Goal: Transaction & Acquisition: Purchase product/service

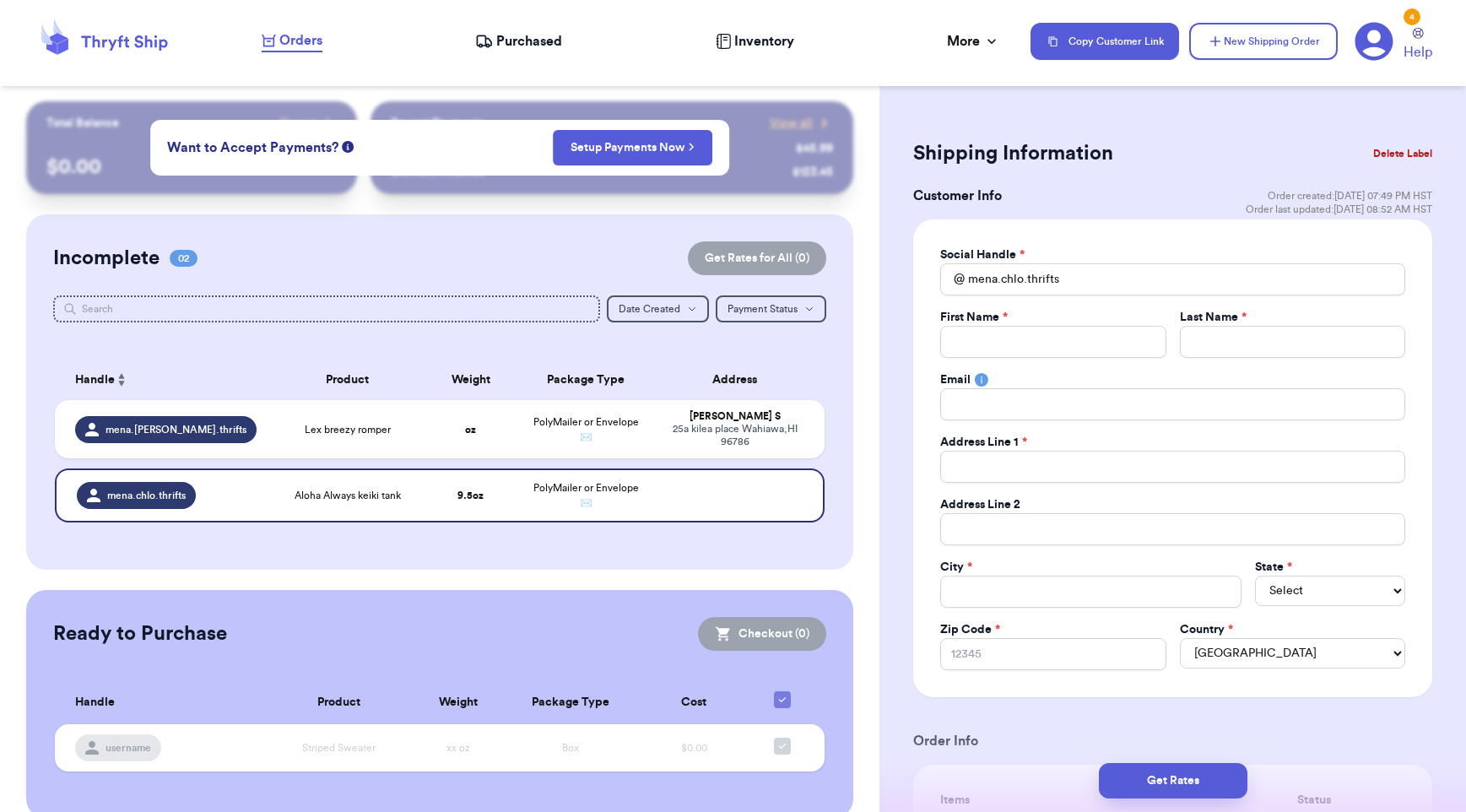
click at [302, 46] on span "Orders" at bounding box center [300, 40] width 43 height 20
click at [300, 44] on span "Orders" at bounding box center [300, 40] width 43 height 20
click at [410, 422] on td "Lex breezy romper" at bounding box center [348, 429] width 154 height 59
type input "Lex breezy romper"
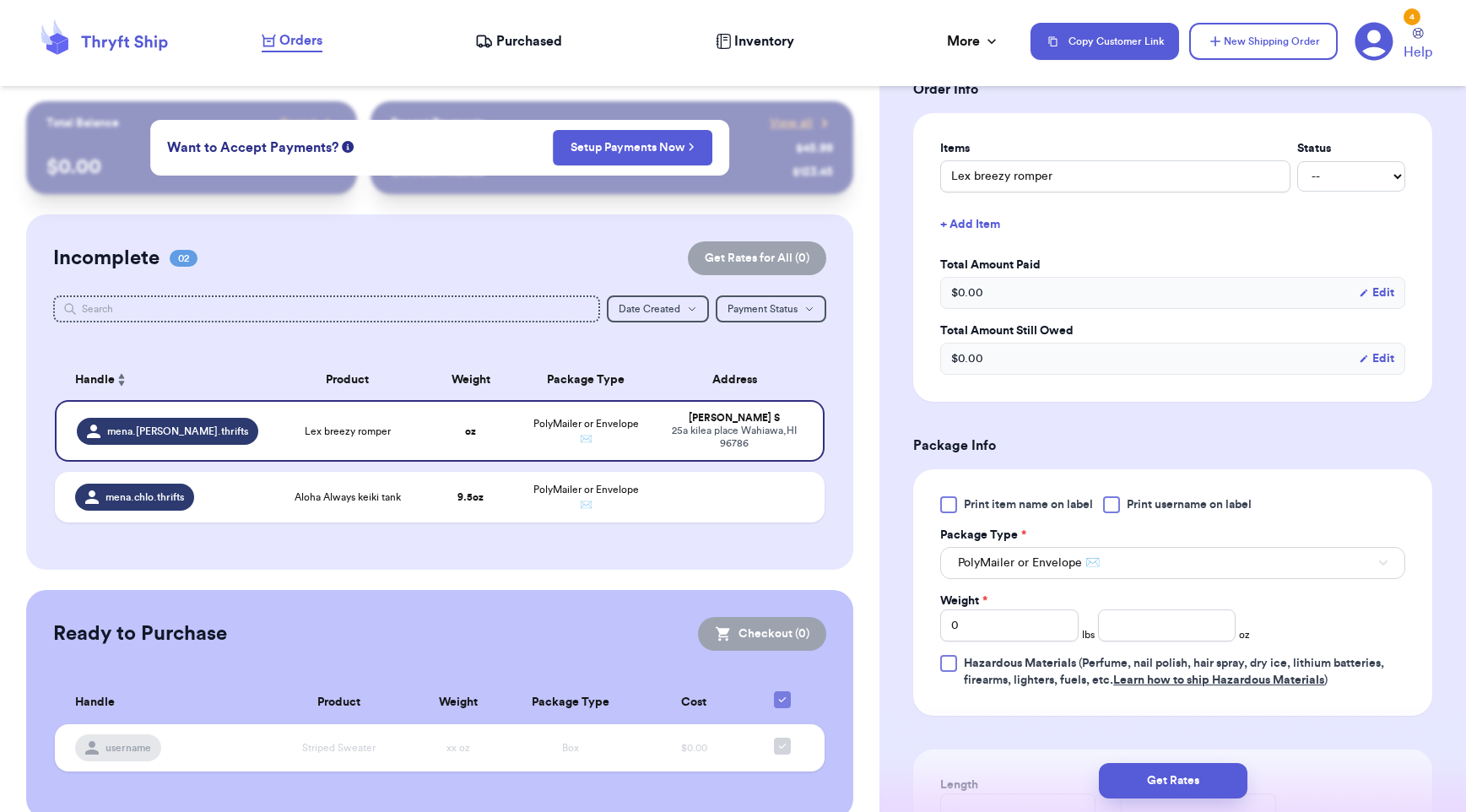
scroll to position [386, 0]
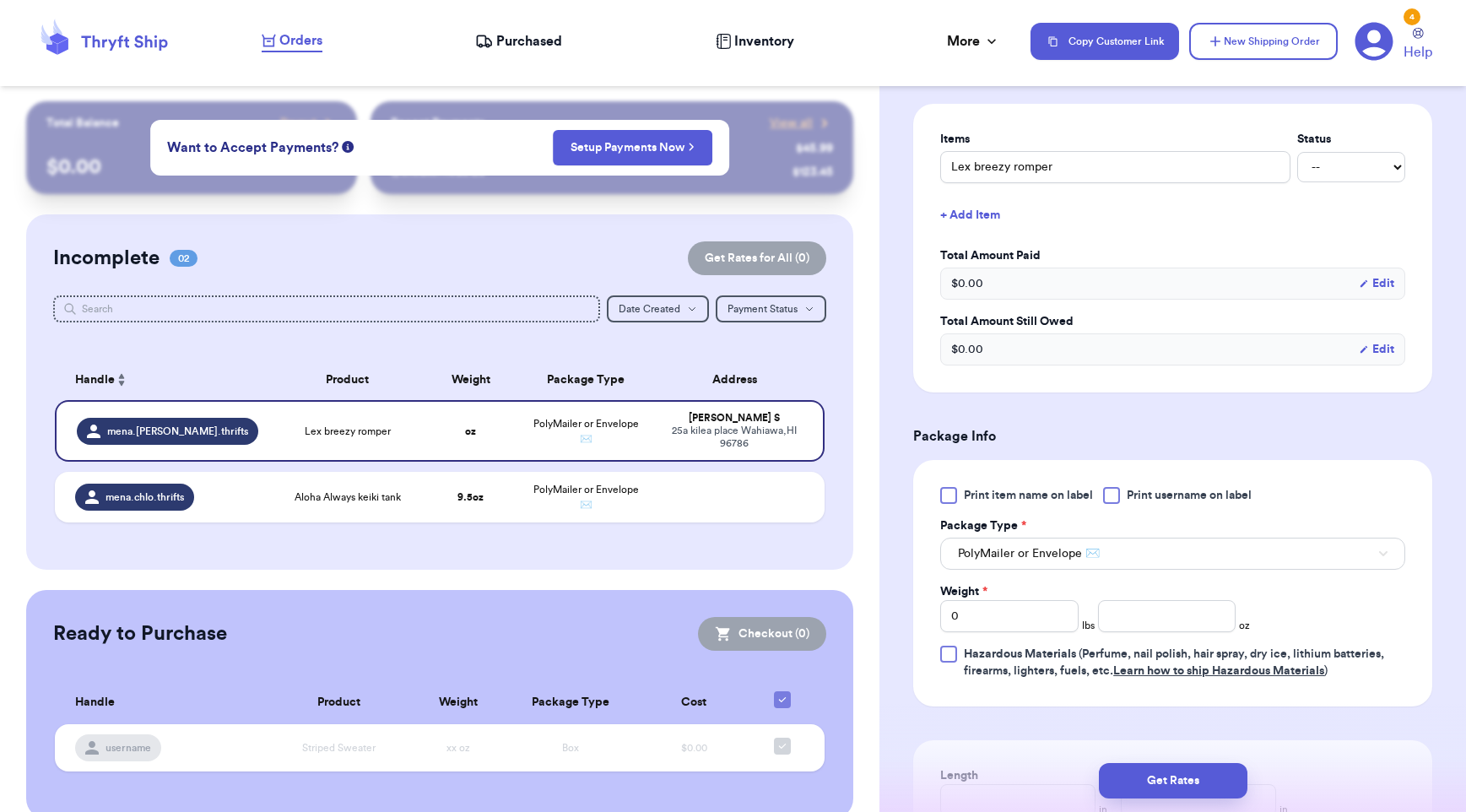
click at [1116, 495] on div at bounding box center [1112, 495] width 17 height 17
click at [0, 0] on input "Print username on label" at bounding box center [0, 0] width 0 height 0
click at [1116, 612] on input "number" at bounding box center [1168, 616] width 139 height 32
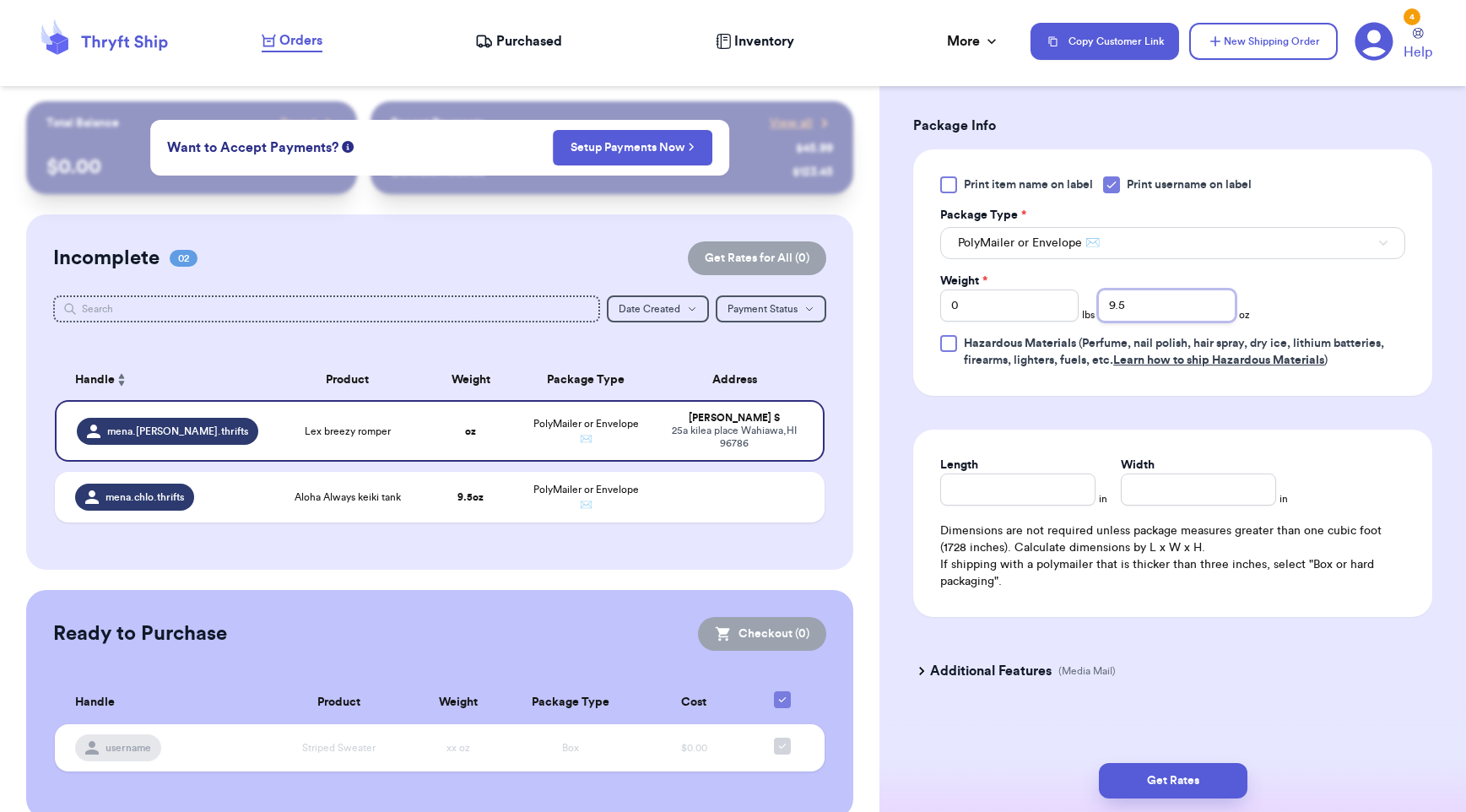
scroll to position [711, 0]
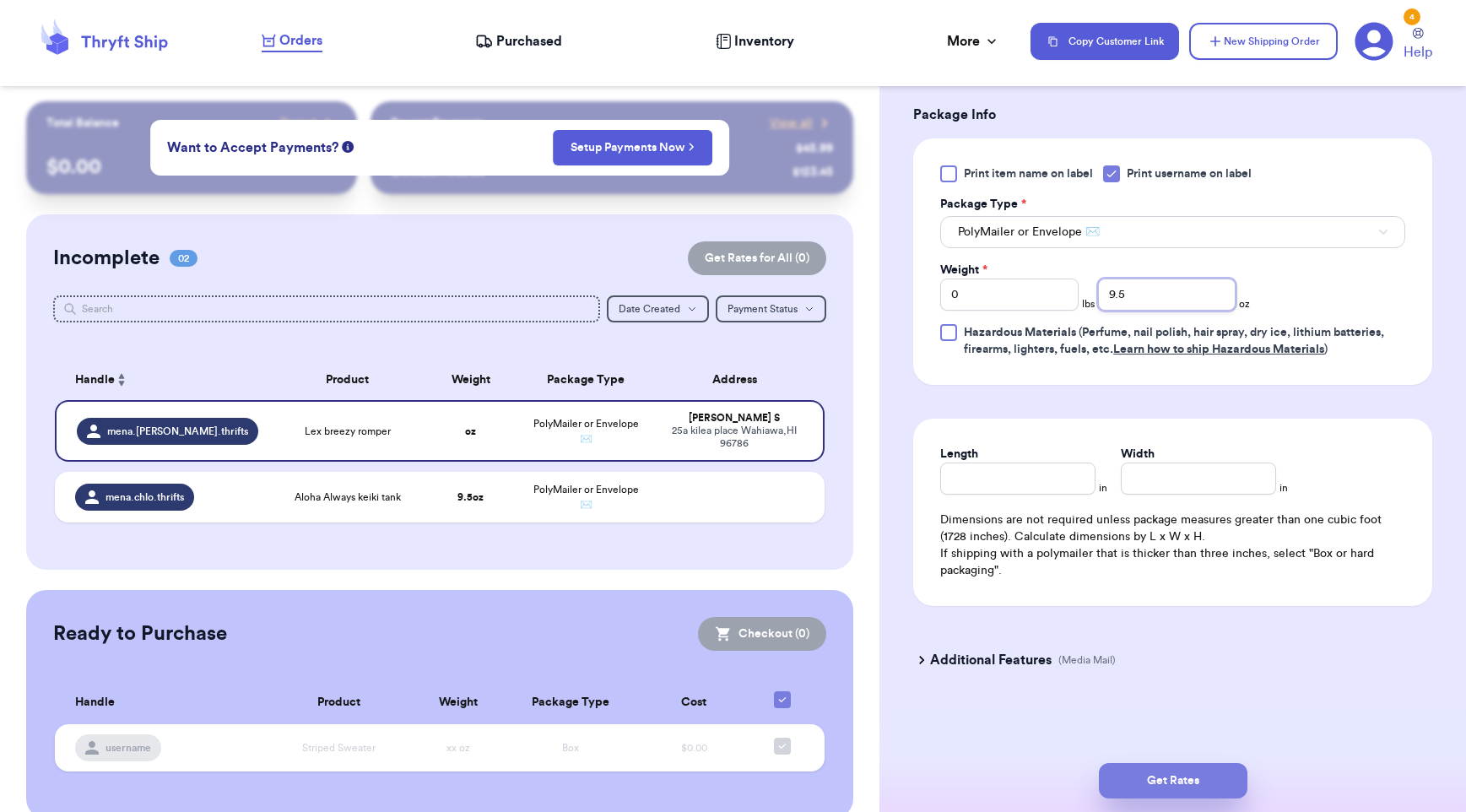
type input "9.5"
click at [1148, 792] on button "Get Rates" at bounding box center [1173, 780] width 148 height 36
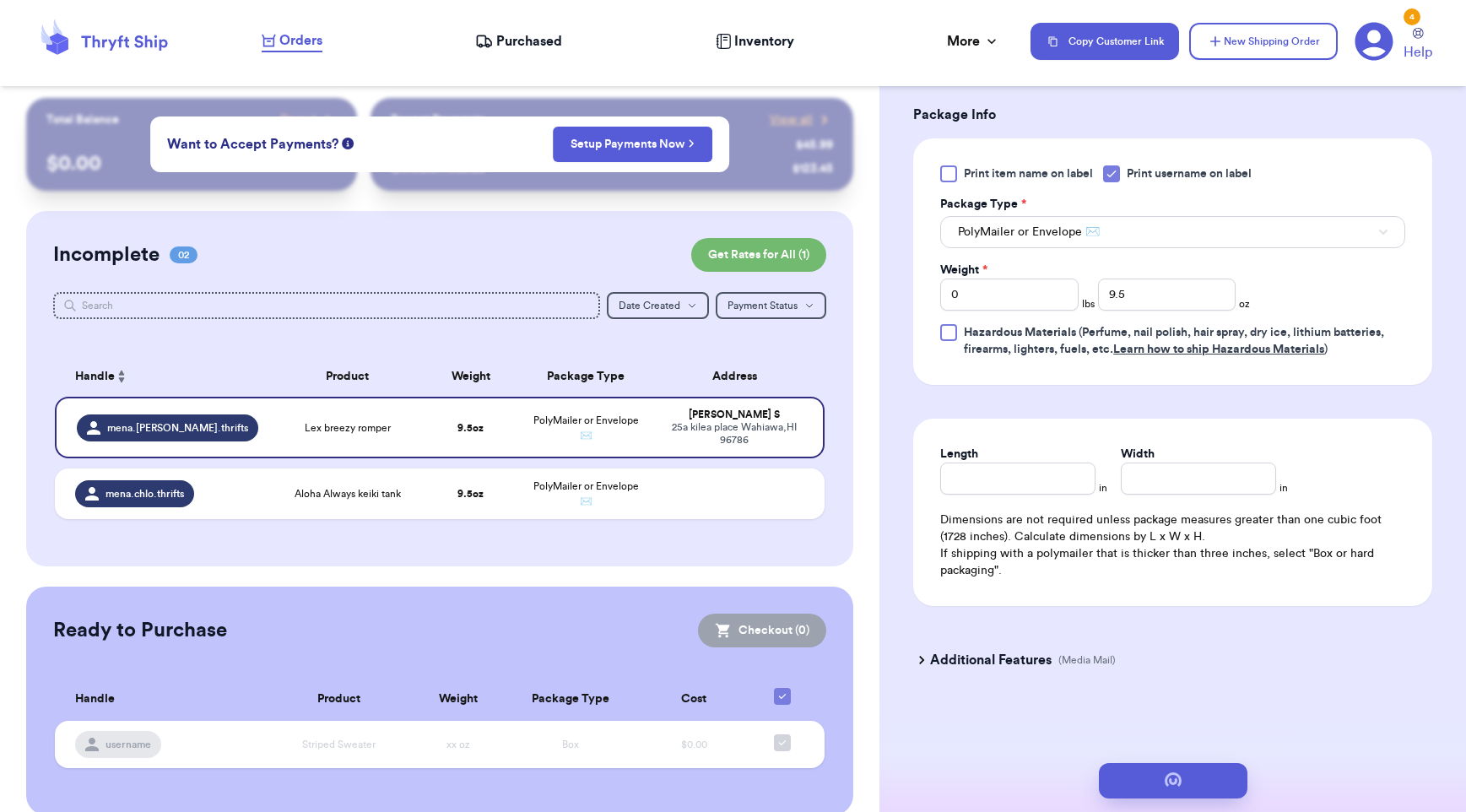
scroll to position [0, 0]
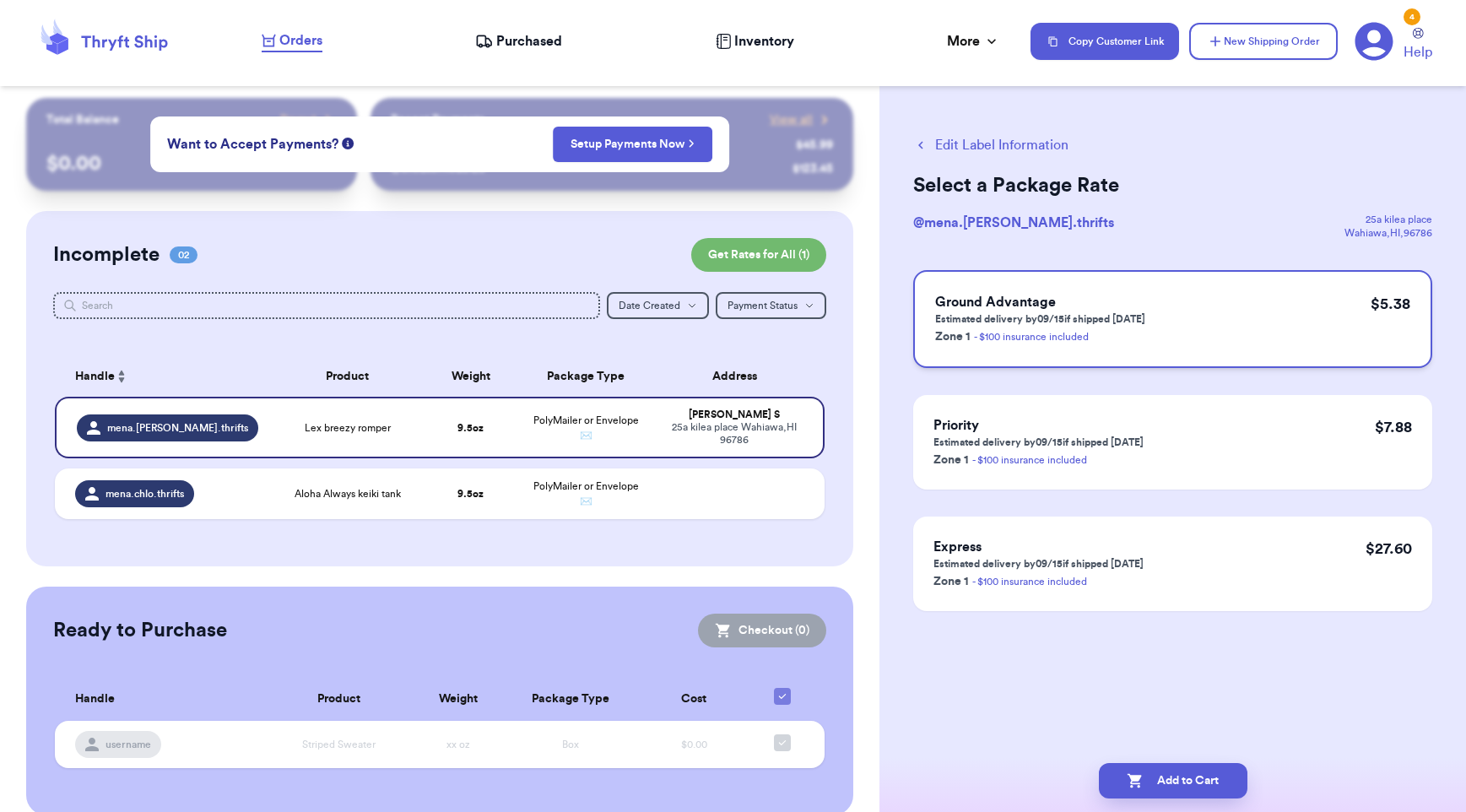
click at [1259, 345] on div "Ground Advantage Estimated delivery by 09/15 if shipped [DATE] Zone 1 - $100 in…" at bounding box center [1172, 319] width 519 height 98
click at [1197, 774] on button "Add to Cart" at bounding box center [1173, 780] width 148 height 36
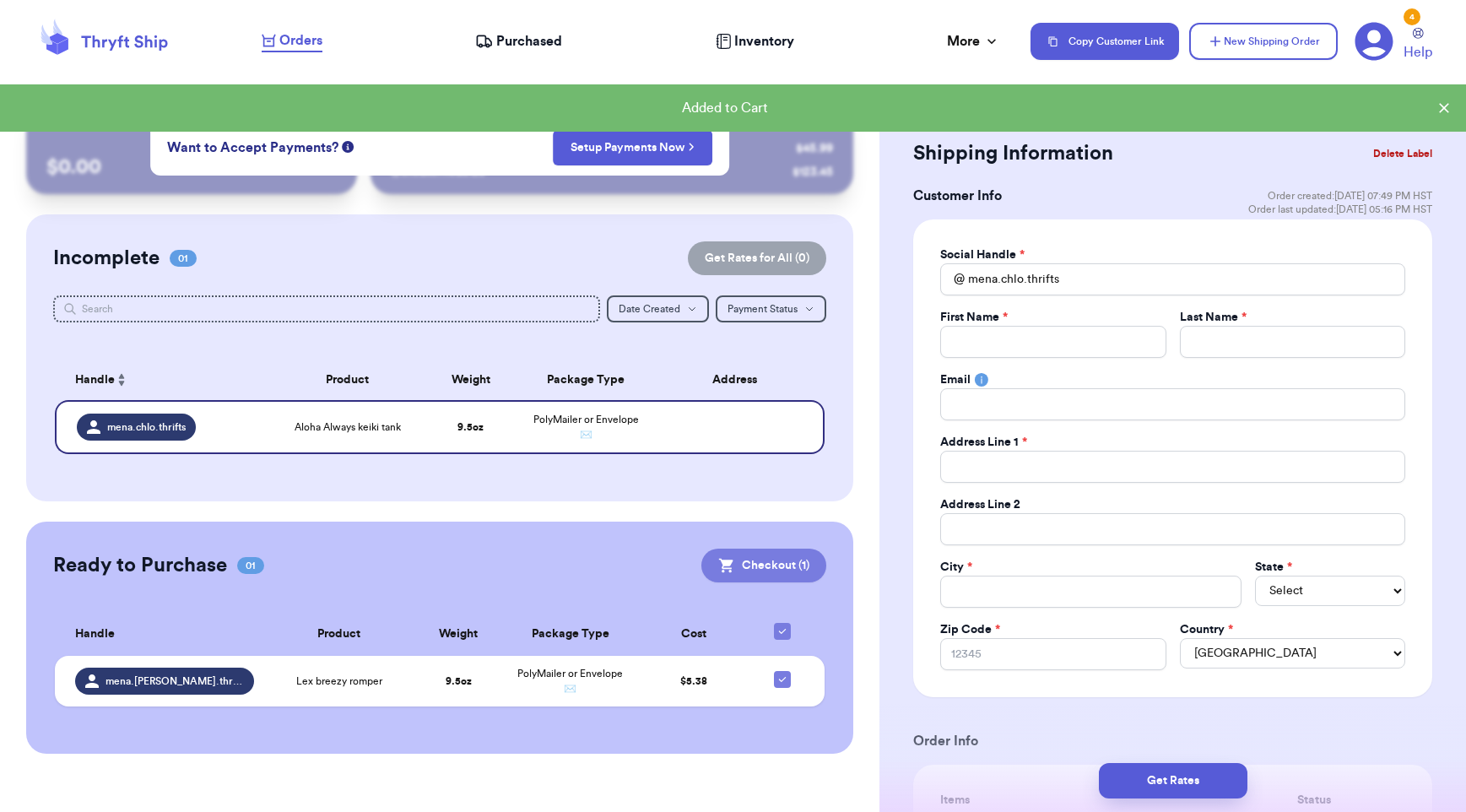
click at [794, 565] on button "Checkout ( 1 )" at bounding box center [764, 565] width 125 height 34
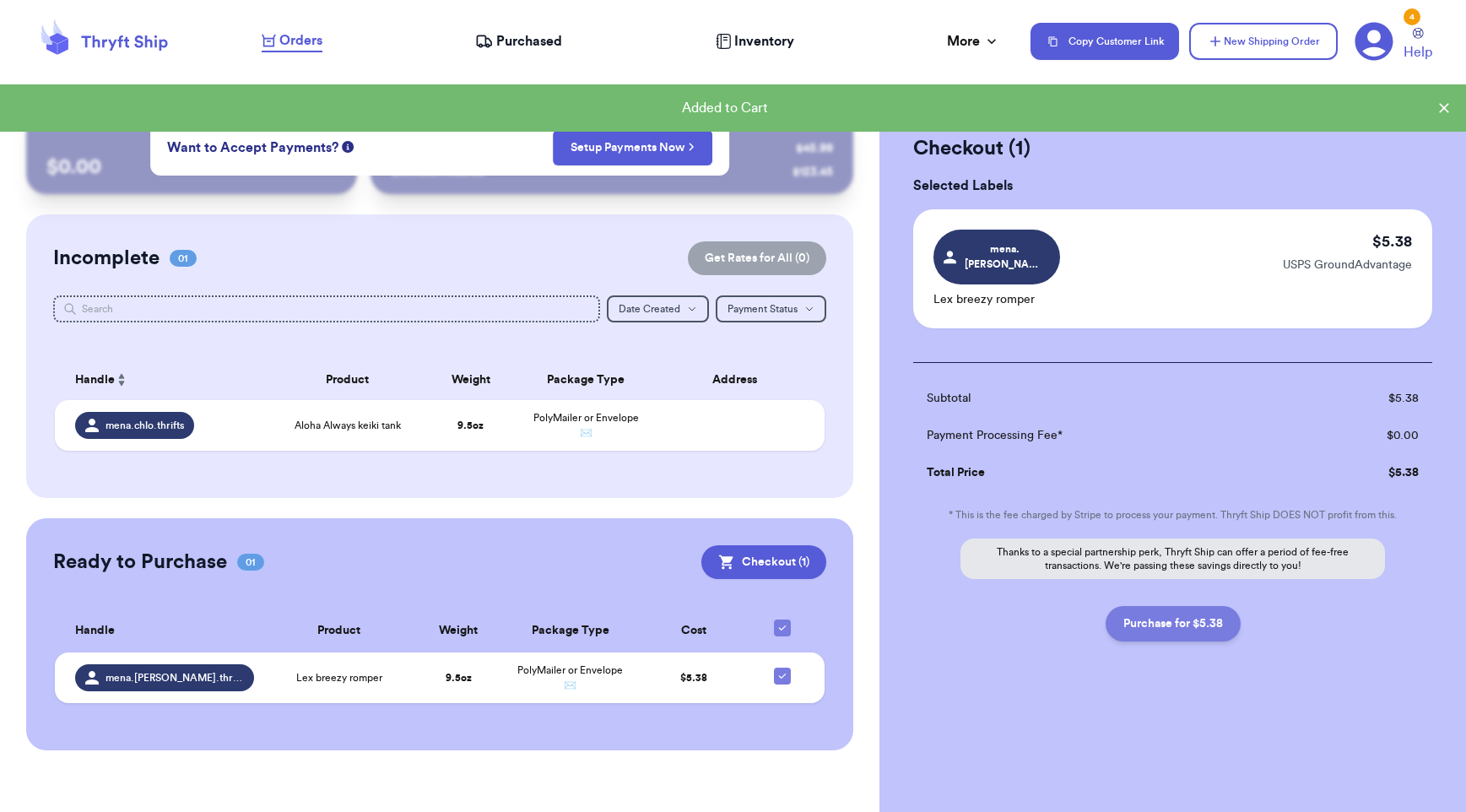
click at [1164, 606] on button "Purchase for $5.38" at bounding box center [1173, 623] width 135 height 36
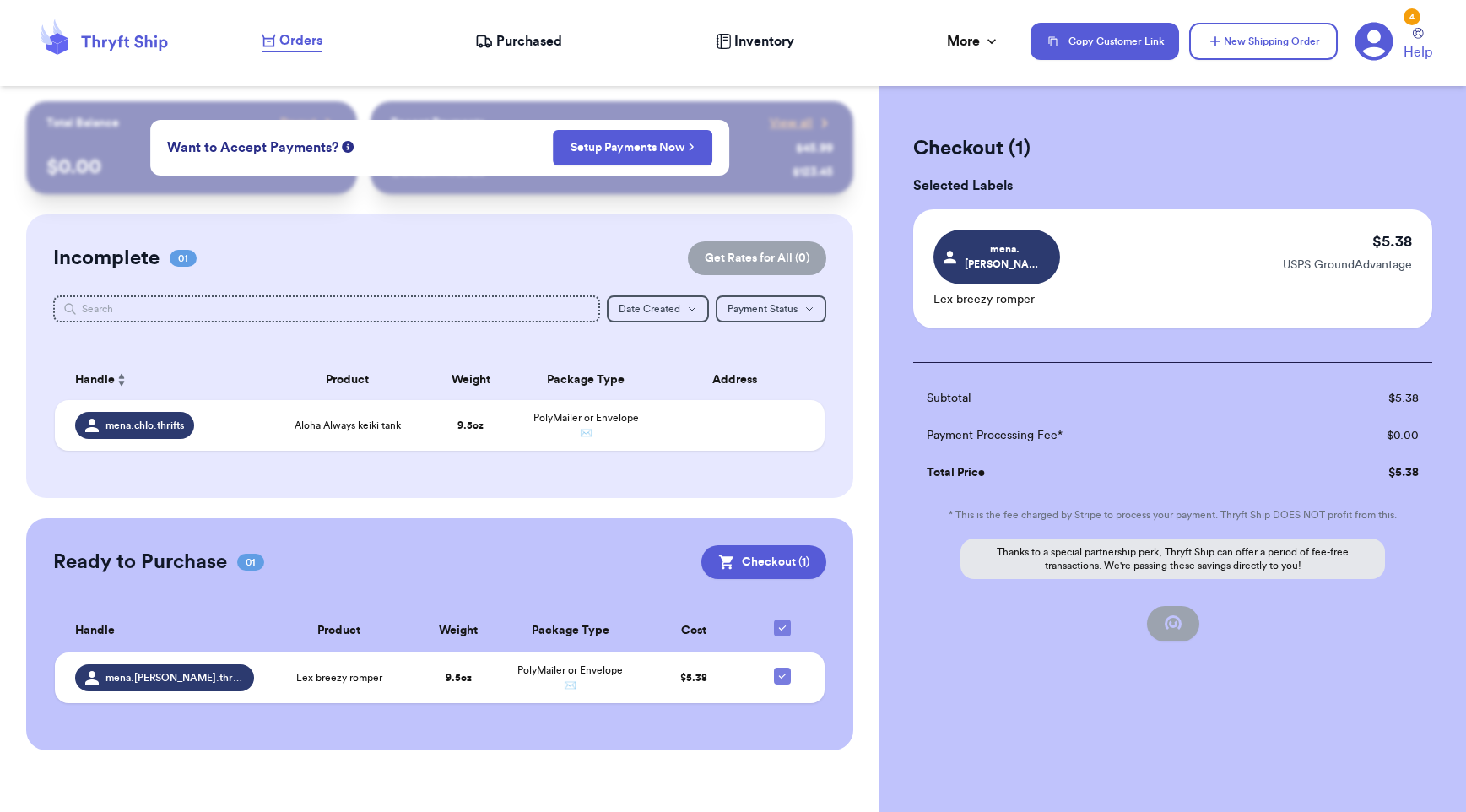
checkbox input "false"
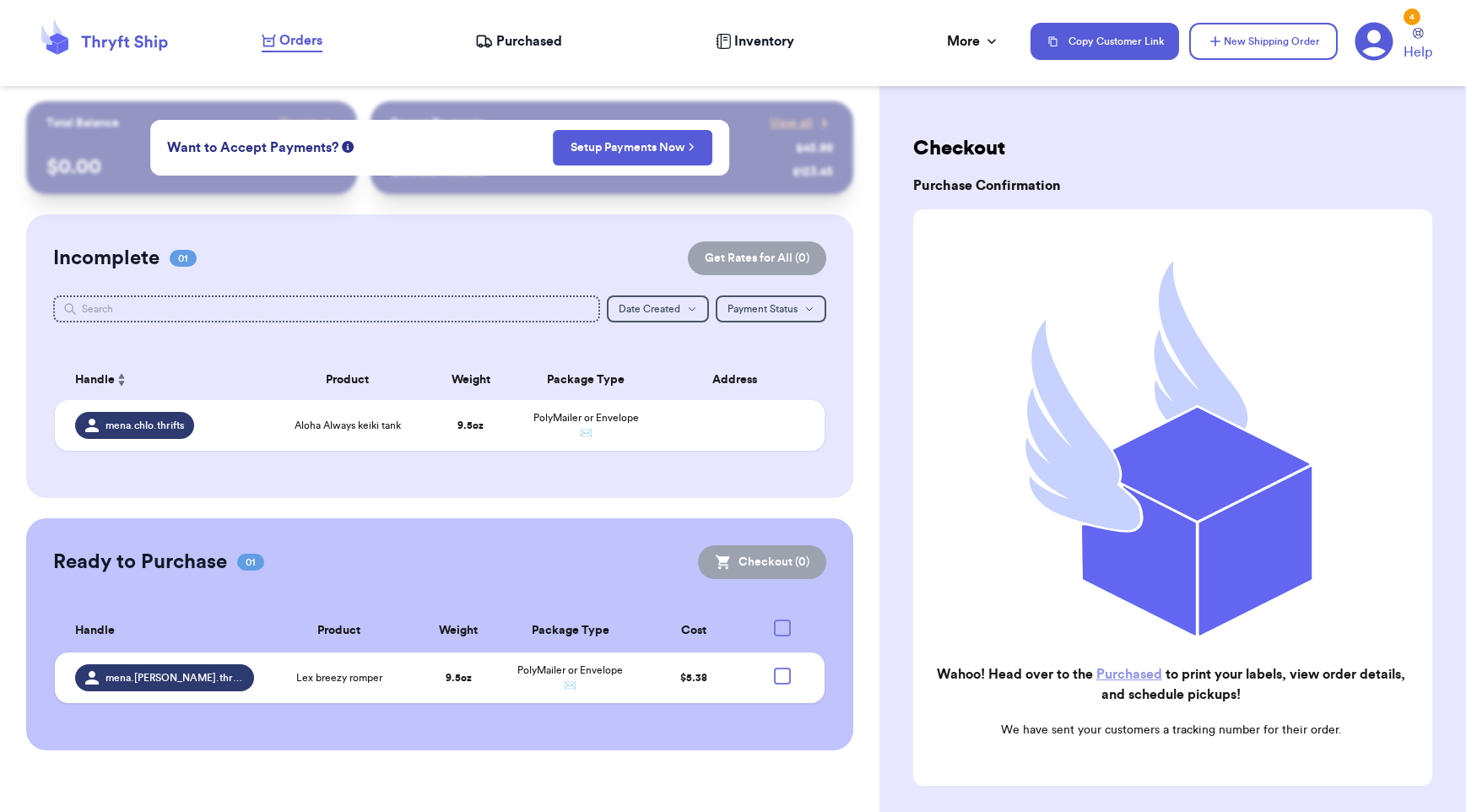
checkbox input "true"
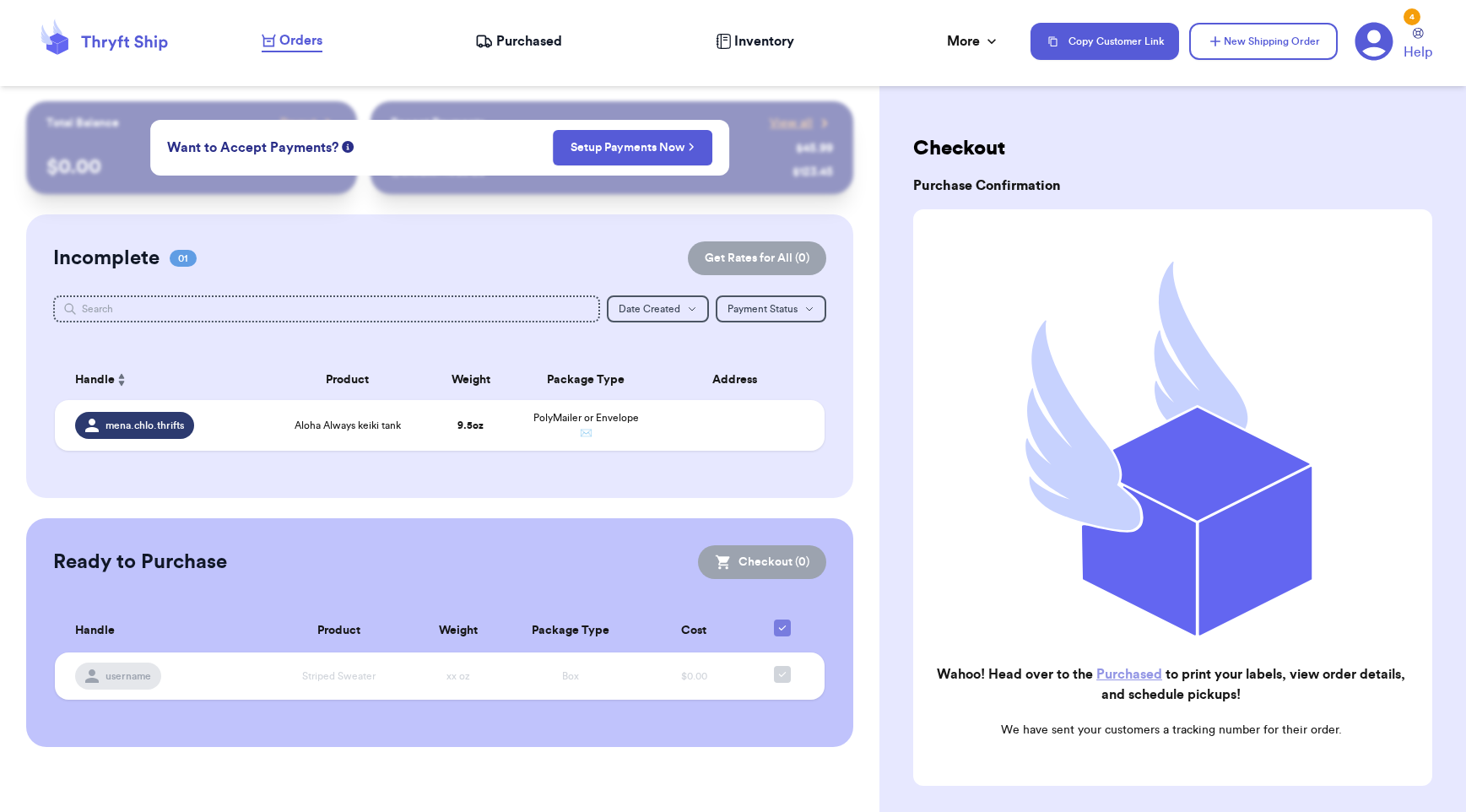
click at [489, 45] on icon at bounding box center [487, 45] width 3 height 3
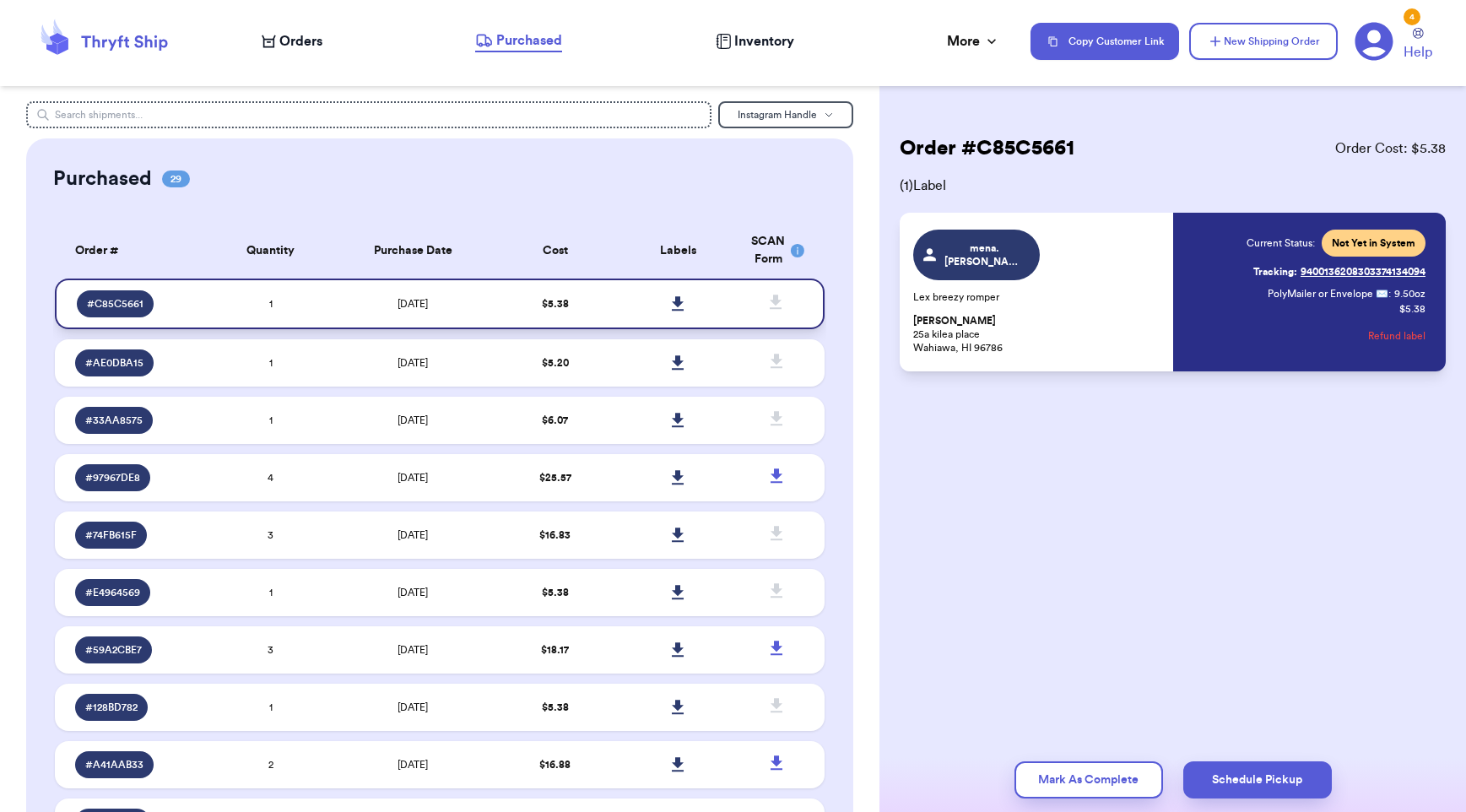
click at [674, 301] on icon at bounding box center [678, 304] width 13 height 15
click at [672, 308] on icon at bounding box center [678, 304] width 13 height 15
